Goal: Task Accomplishment & Management: Complete application form

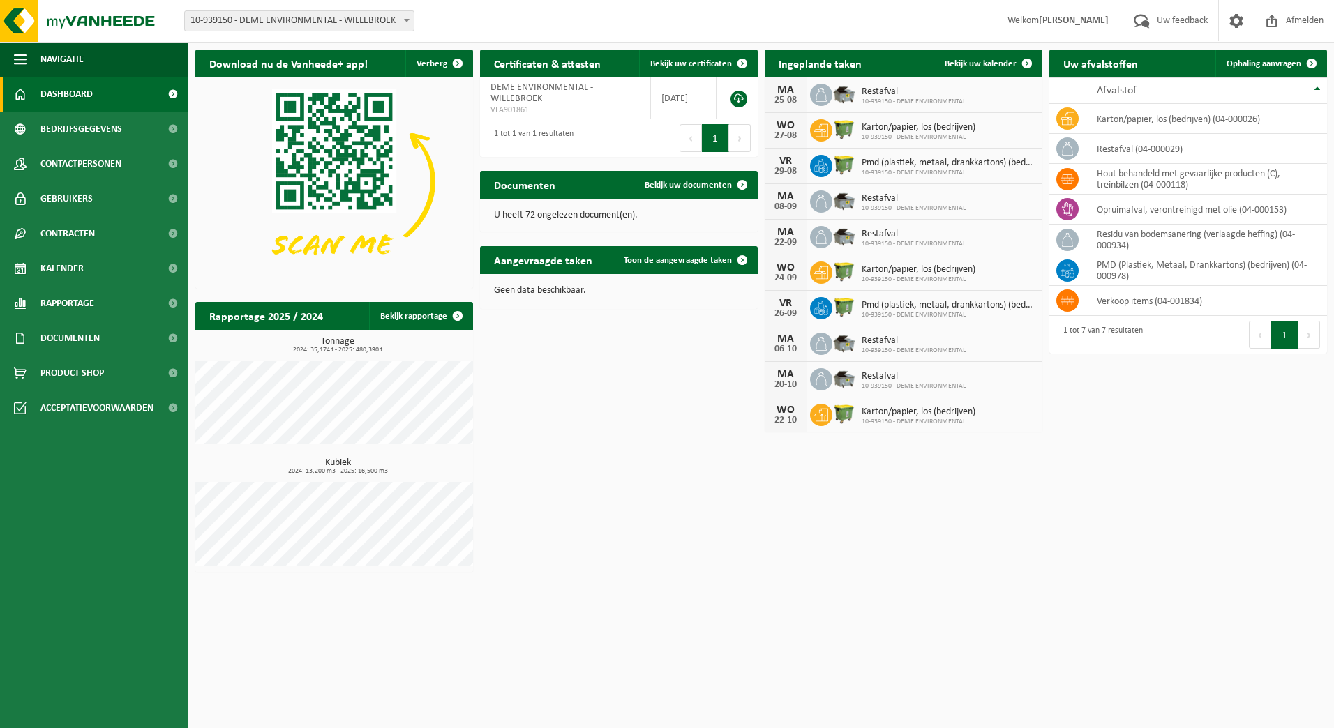
click at [1130, 554] on div "Download nu de Vanheede+ app! Verberg Certificaten & attesten Bekijk uw certifi…" at bounding box center [761, 311] width 1138 height 537
click at [858, 576] on div "Download nu de Vanheede+ app! Verberg Certificaten & attesten Bekijk uw certifi…" at bounding box center [761, 311] width 1138 height 537
click at [100, 134] on span "Bedrijfsgegevens" at bounding box center [81, 129] width 82 height 35
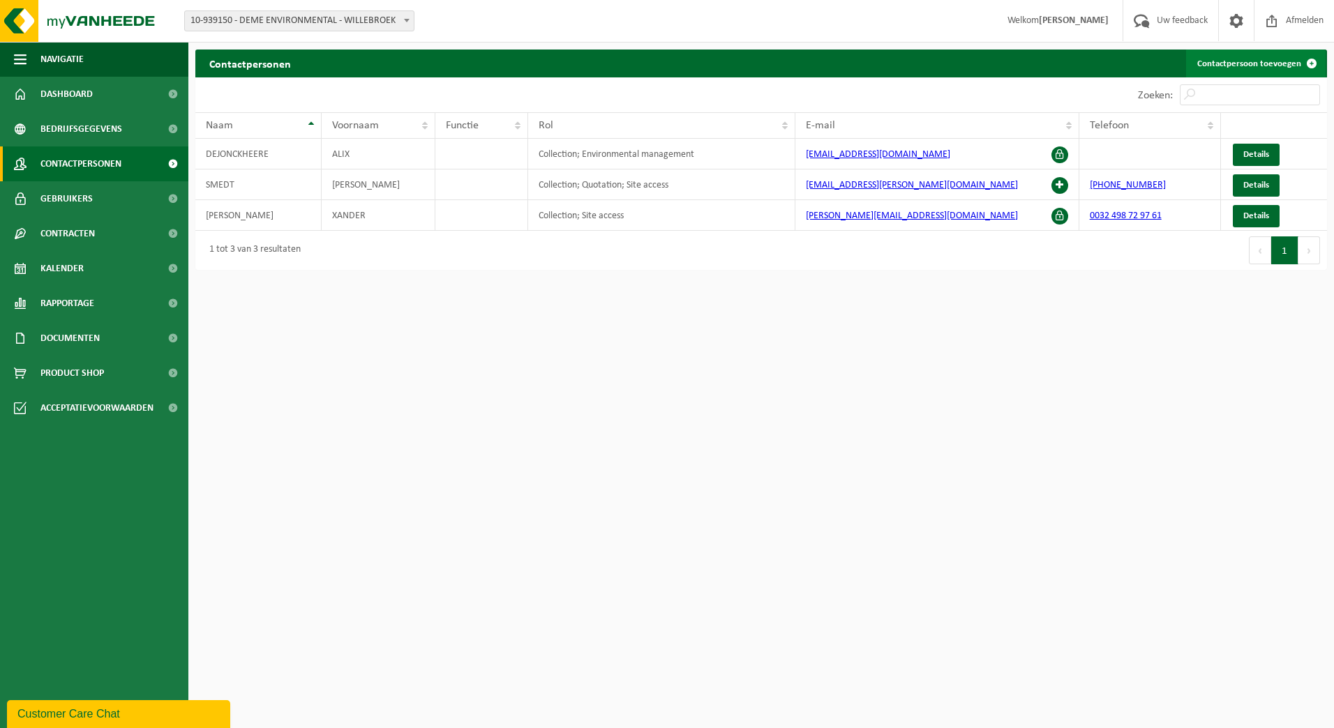
click at [1240, 54] on link "Contactpersoon toevoegen" at bounding box center [1255, 64] width 139 height 28
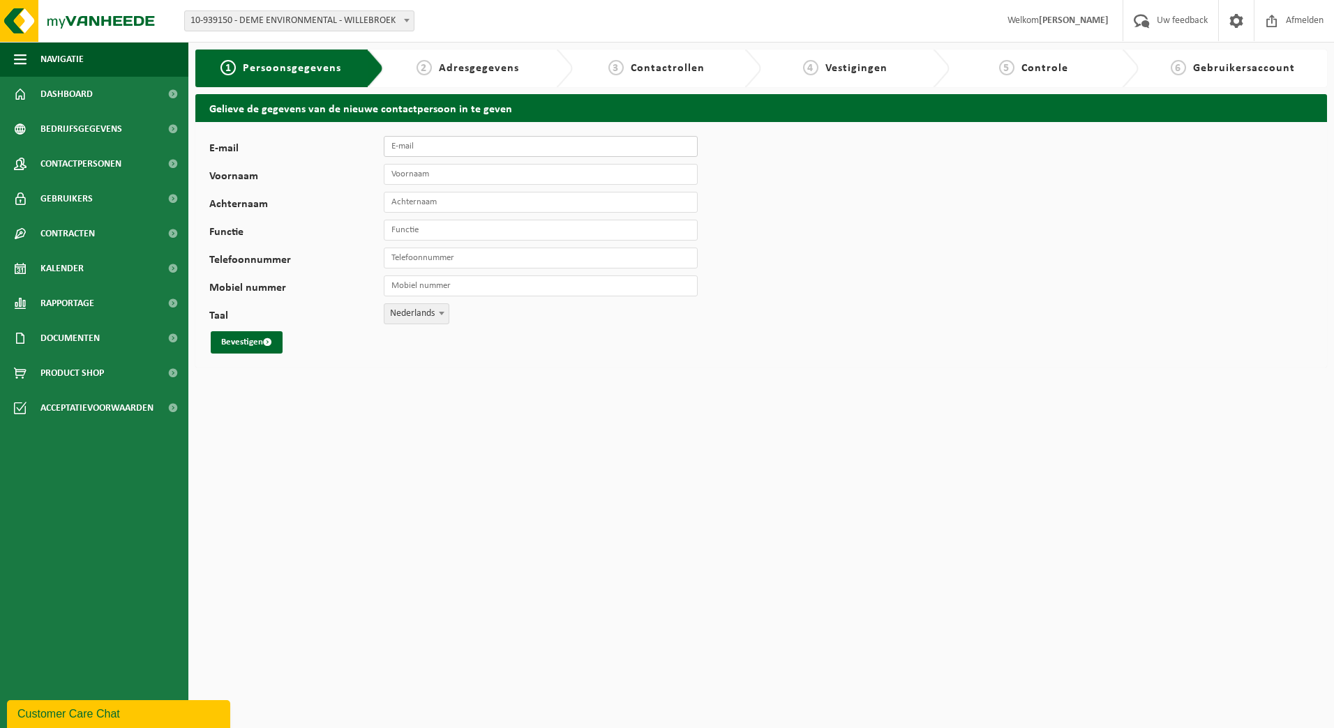
click at [403, 144] on input "E-mail" at bounding box center [541, 146] width 314 height 21
click at [407, 151] on input "E-mail" at bounding box center [541, 146] width 314 height 21
paste input "[PERSON_NAME][EMAIL_ADDRESS][DOMAIN_NAME]"
type input "[PERSON_NAME][EMAIL_ADDRESS][DOMAIN_NAME]"
click at [412, 176] on input "Voornaam" at bounding box center [541, 174] width 314 height 21
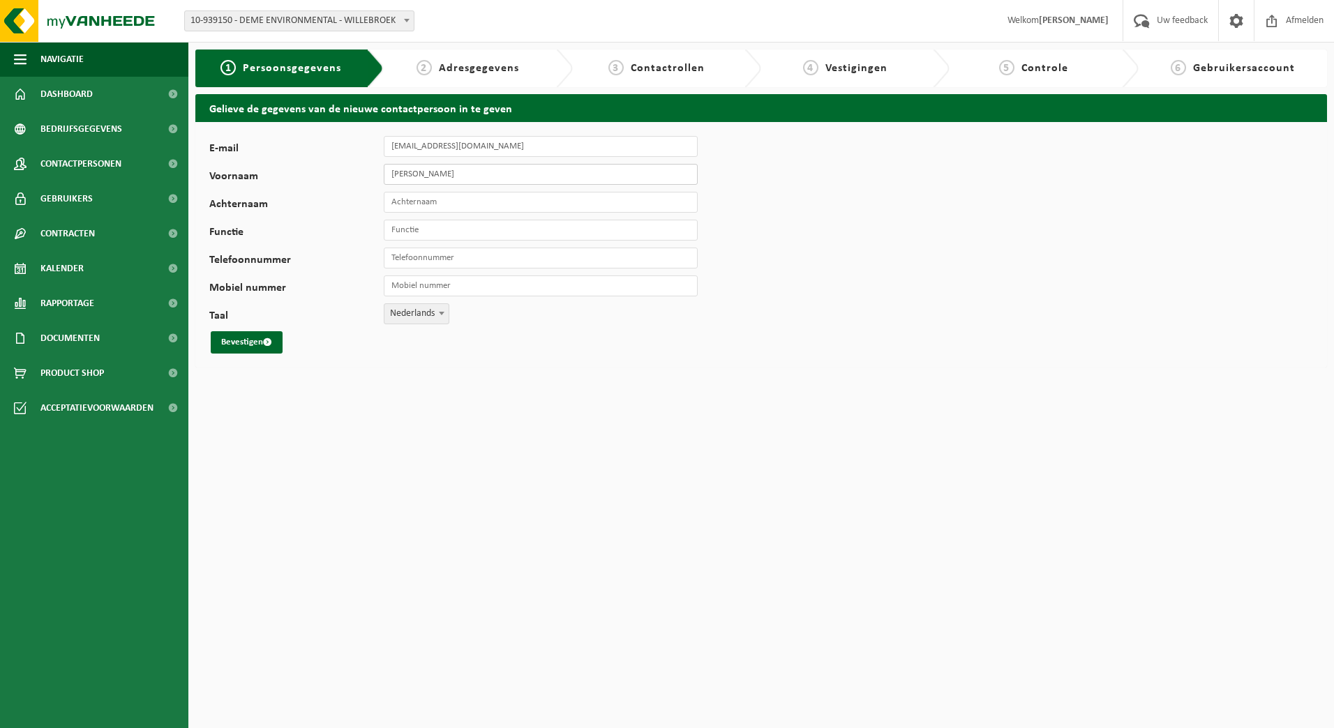
type input "Julien"
click at [439, 209] on input "Achternaam" at bounding box center [541, 202] width 314 height 21
type input "Riguelle"
click at [429, 226] on input "Functie" at bounding box center [541, 230] width 314 height 21
click at [429, 266] on input "Telefoonnummer" at bounding box center [541, 258] width 314 height 21
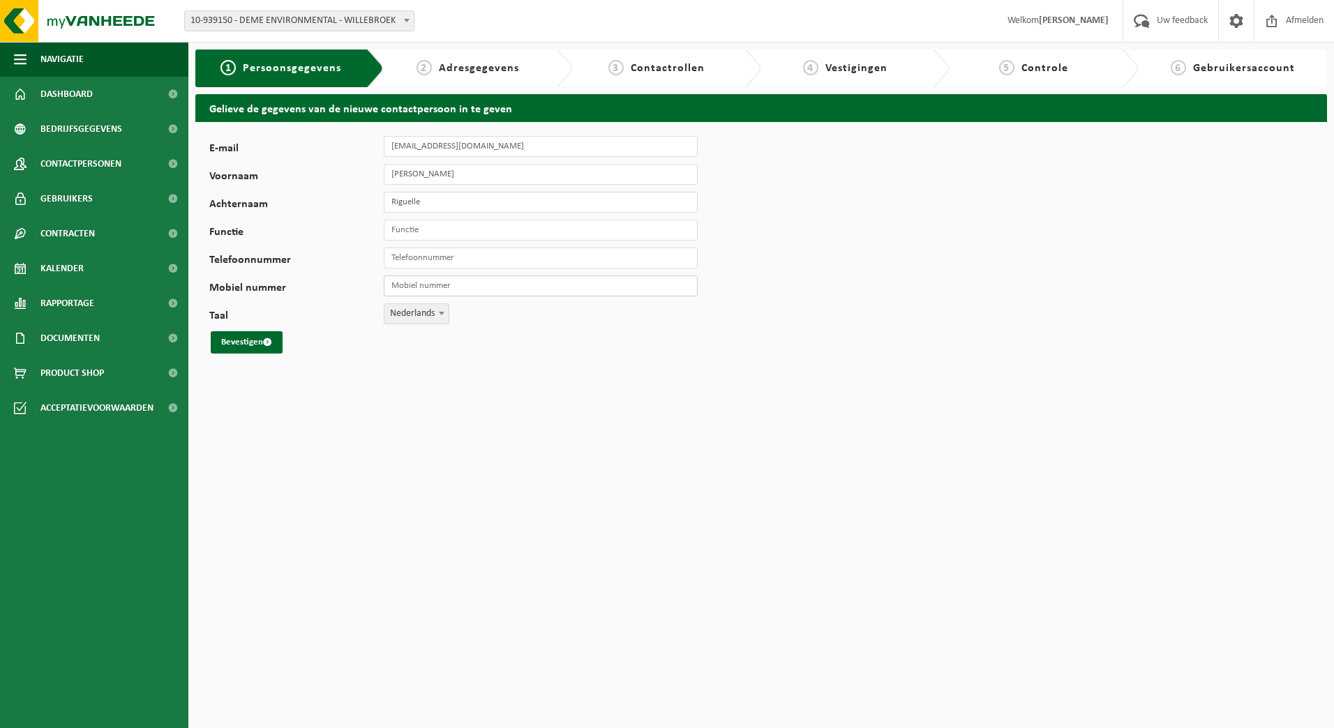
click at [399, 285] on input "Mobiel nummer" at bounding box center [541, 285] width 314 height 21
type input "[PHONE_NUMBER]"
click at [254, 341] on button "Bevestigen" at bounding box center [247, 342] width 72 height 22
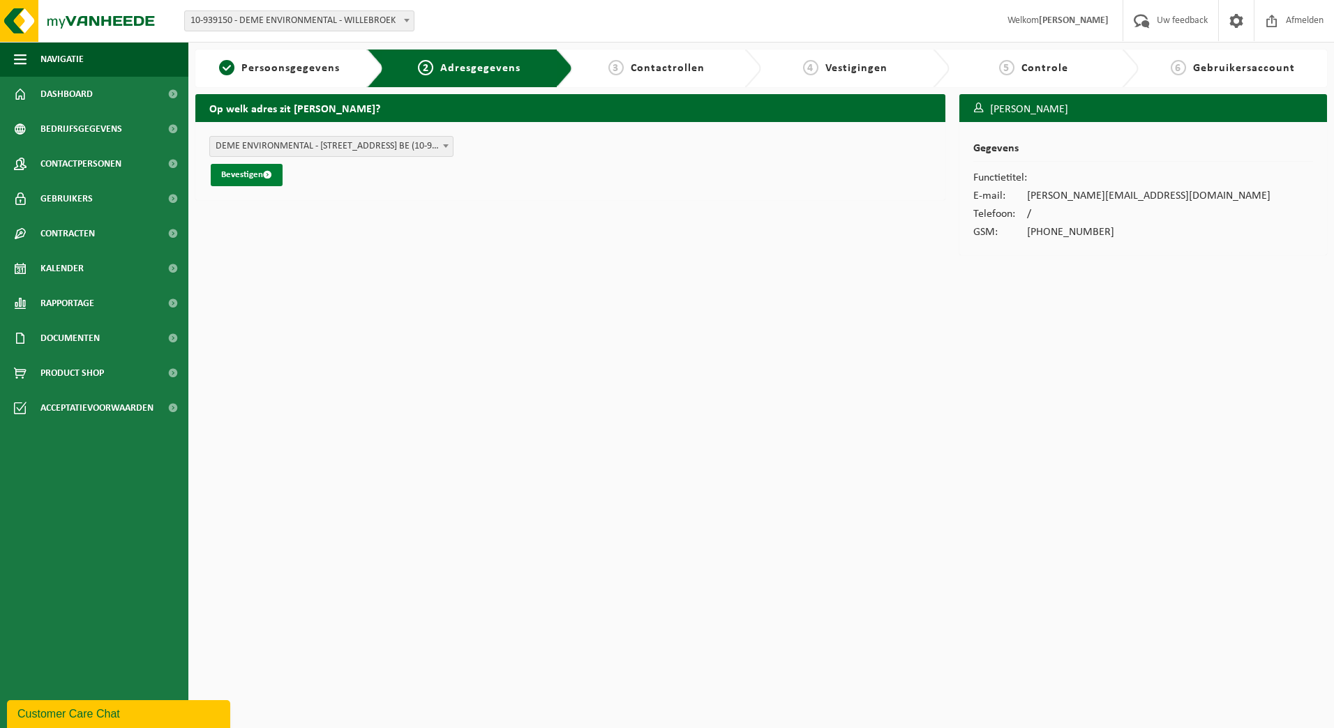
click at [227, 178] on button "Bevestigen" at bounding box center [247, 175] width 72 height 22
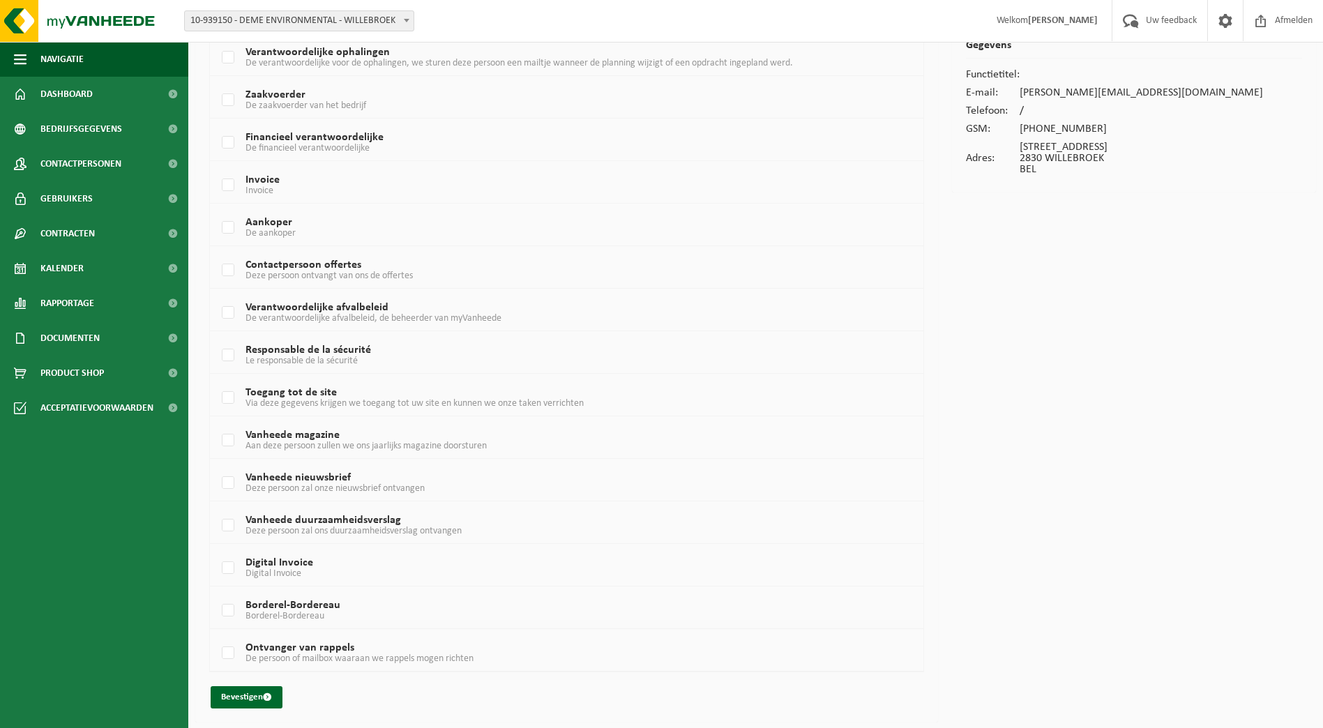
scroll to position [104, 0]
click at [227, 395] on label "Toegang tot de site Via deze gegevens krijgen we toegang tot uw site en kunnen …" at bounding box center [536, 397] width 635 height 21
click at [217, 380] on input "Toegang tot de site Via deze gegevens krijgen we toegang tot uw site en kunnen …" at bounding box center [216, 379] width 1 height 1
checkbox input "true"
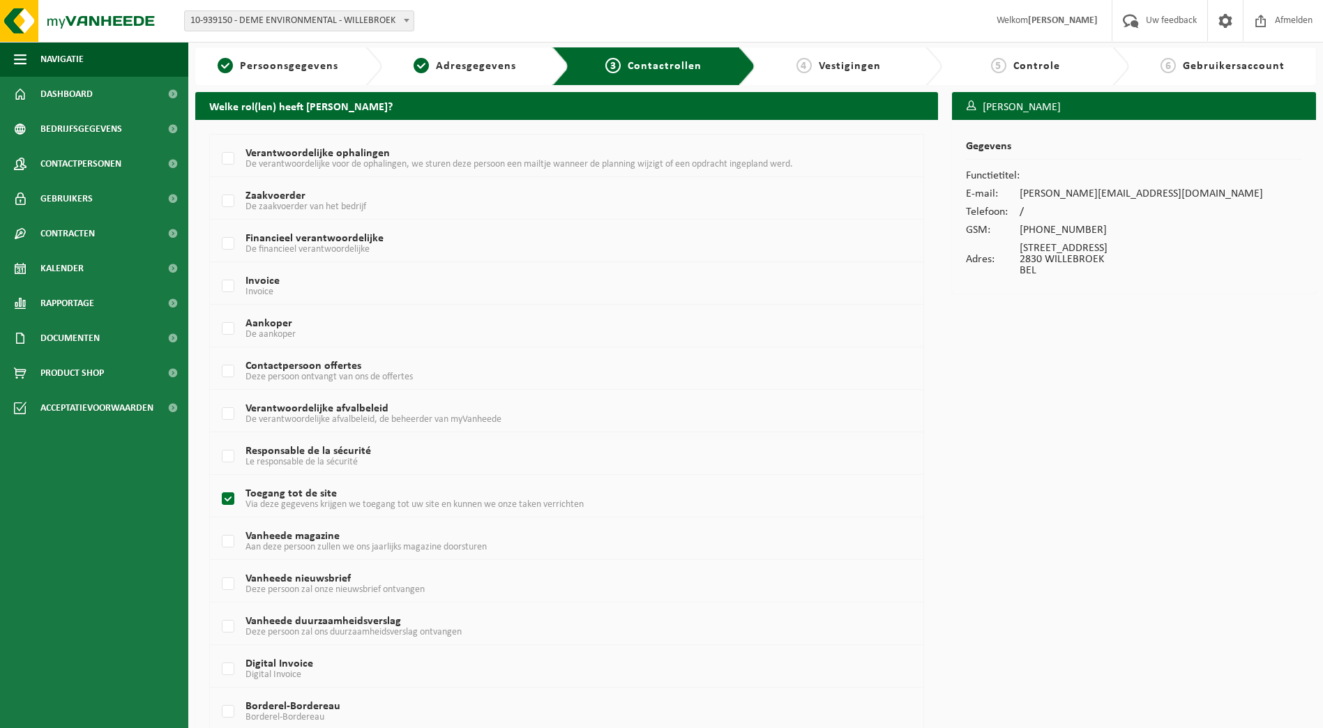
scroll to position [0, 0]
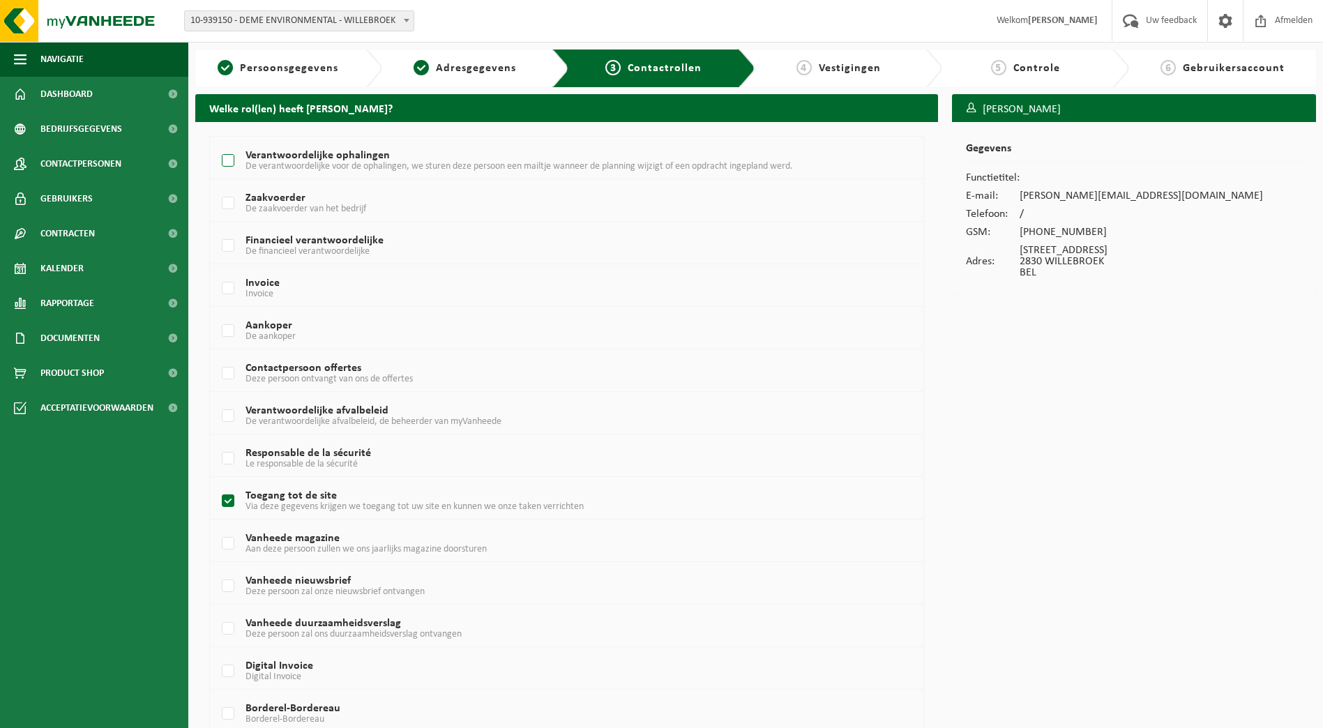
click at [226, 156] on label "Verantwoordelijke ophalingen De verantwoordelijke voor de ophalingen, we sturen…" at bounding box center [536, 161] width 635 height 21
click at [217, 144] on input "Verantwoordelijke ophalingen De verantwoordelijke voor de ophalingen, we sturen…" at bounding box center [216, 143] width 1 height 1
checkbox input "true"
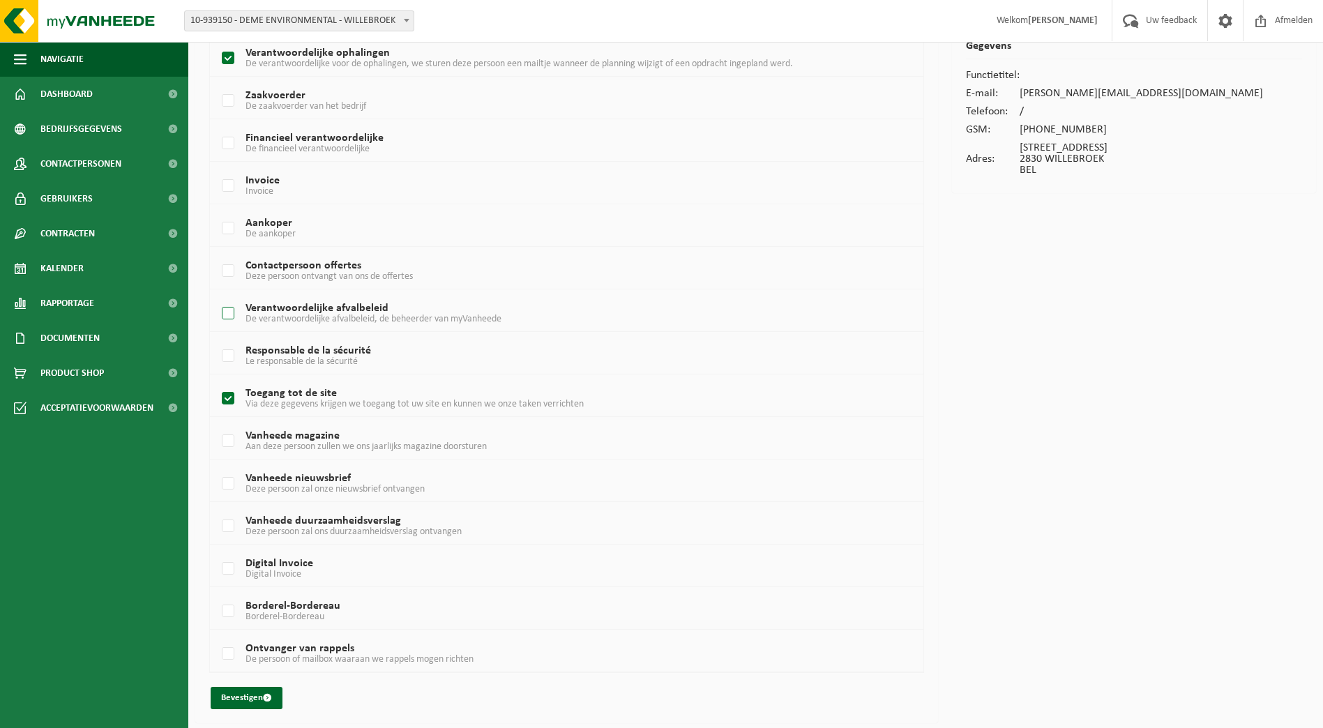
scroll to position [104, 0]
click at [226, 312] on label "Verantwoordelijke afvalbeleid De verantwoordelijke afvalbeleid, de beheerder va…" at bounding box center [536, 312] width 635 height 21
click at [217, 295] on input "Verantwoordelijke afvalbeleid De verantwoordelijke afvalbeleid, de beheerder va…" at bounding box center [216, 294] width 1 height 1
checkbox input "true"
click at [247, 701] on button "Bevestigen" at bounding box center [247, 697] width 72 height 22
